Goal: Task Accomplishment & Management: Use online tool/utility

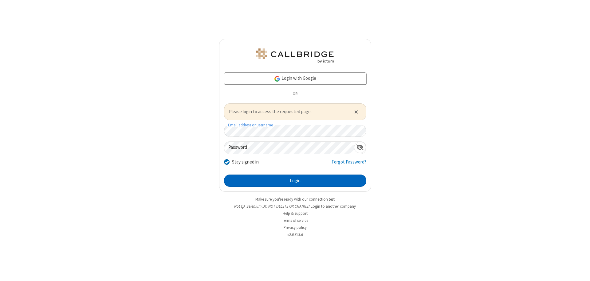
click at [295, 181] on button "Login" at bounding box center [295, 181] width 142 height 12
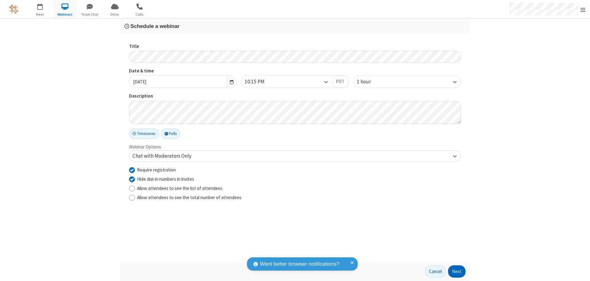
click at [457, 272] on button "Next" at bounding box center [457, 272] width 18 height 12
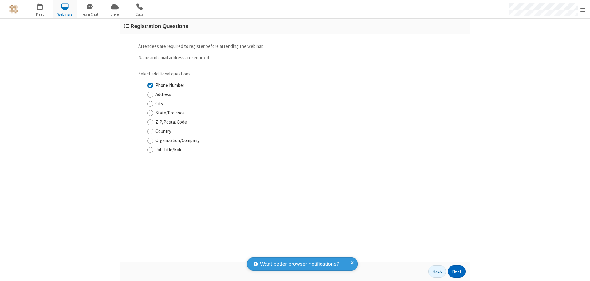
click at [457, 272] on button "Next" at bounding box center [457, 272] width 18 height 12
